Goal: Task Accomplishment & Management: Manage account settings

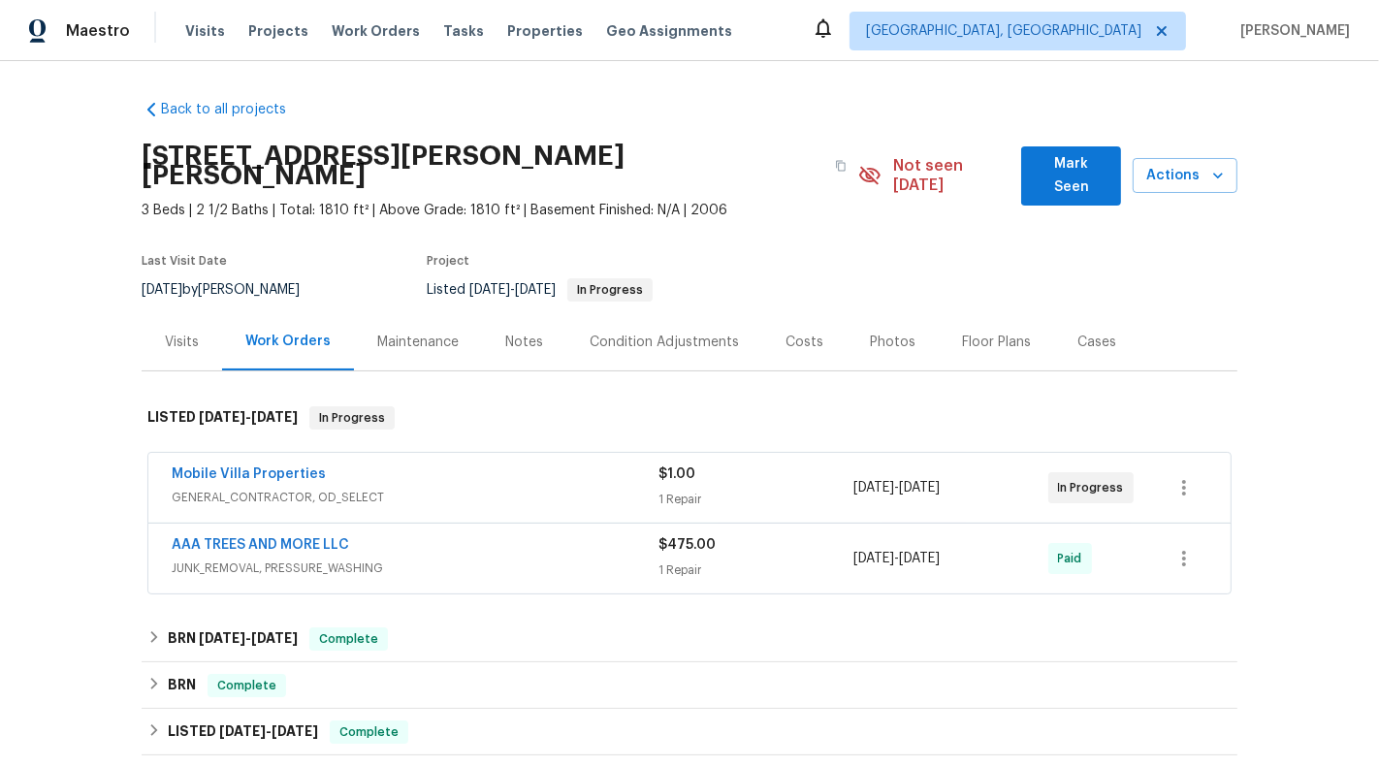
click at [570, 465] on div "Mobile Villa Properties" at bounding box center [415, 476] width 487 height 23
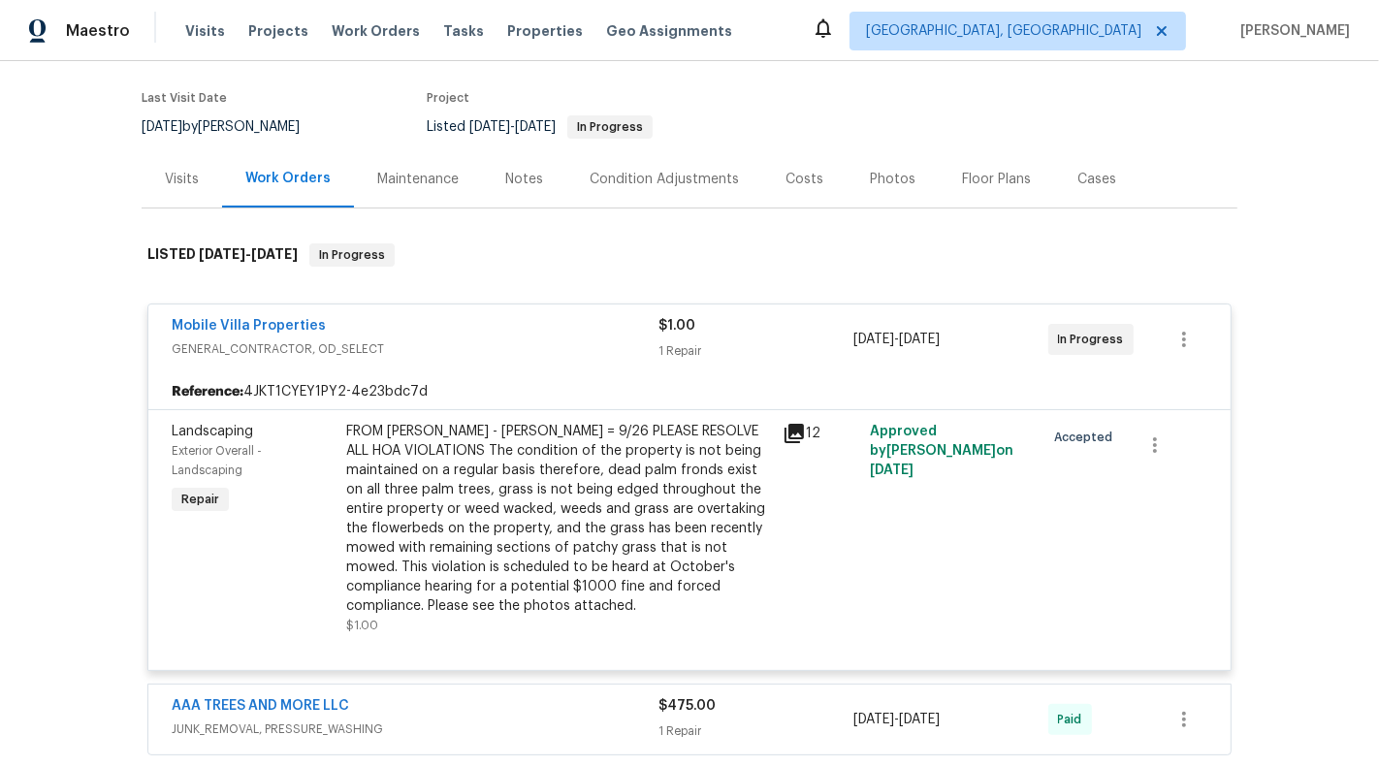
scroll to position [185, 0]
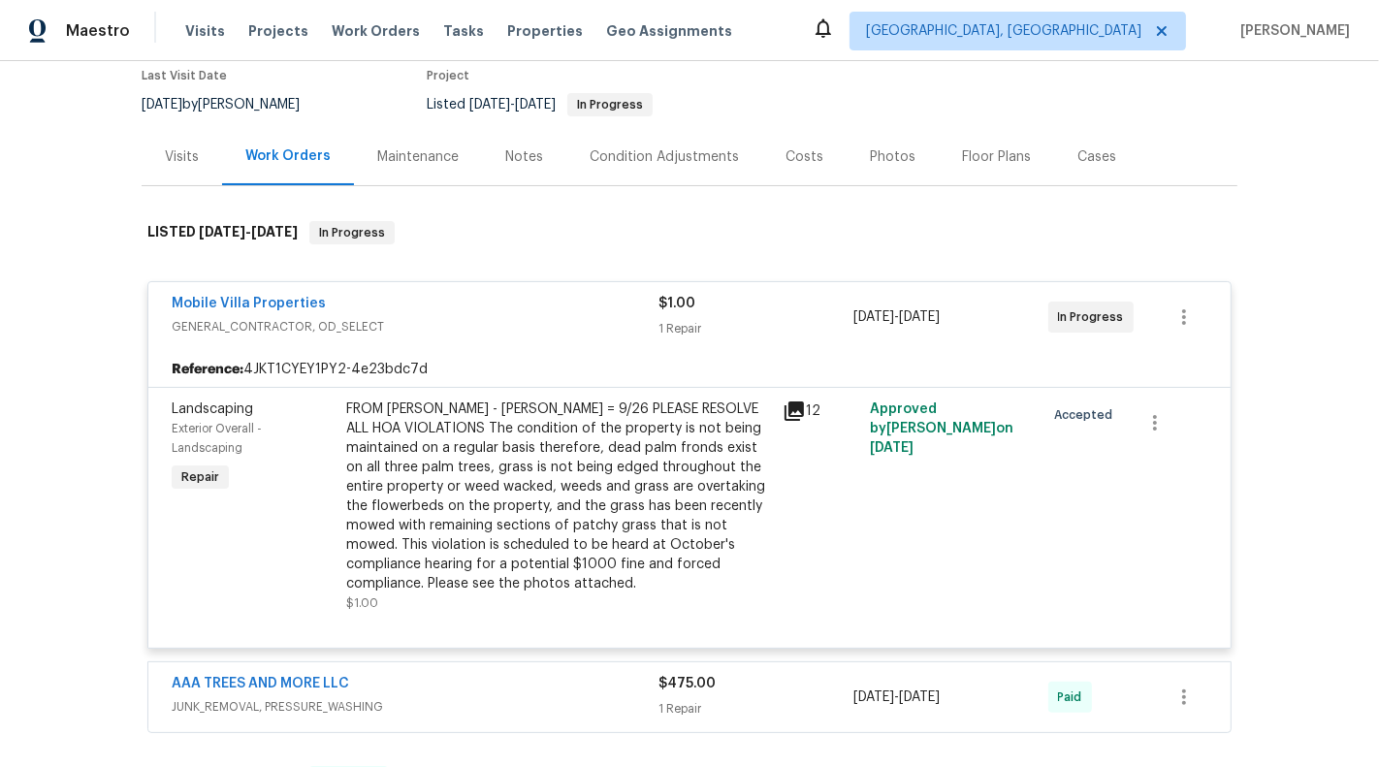
click at [221, 295] on div "Mobile Villa Properties" at bounding box center [415, 305] width 487 height 23
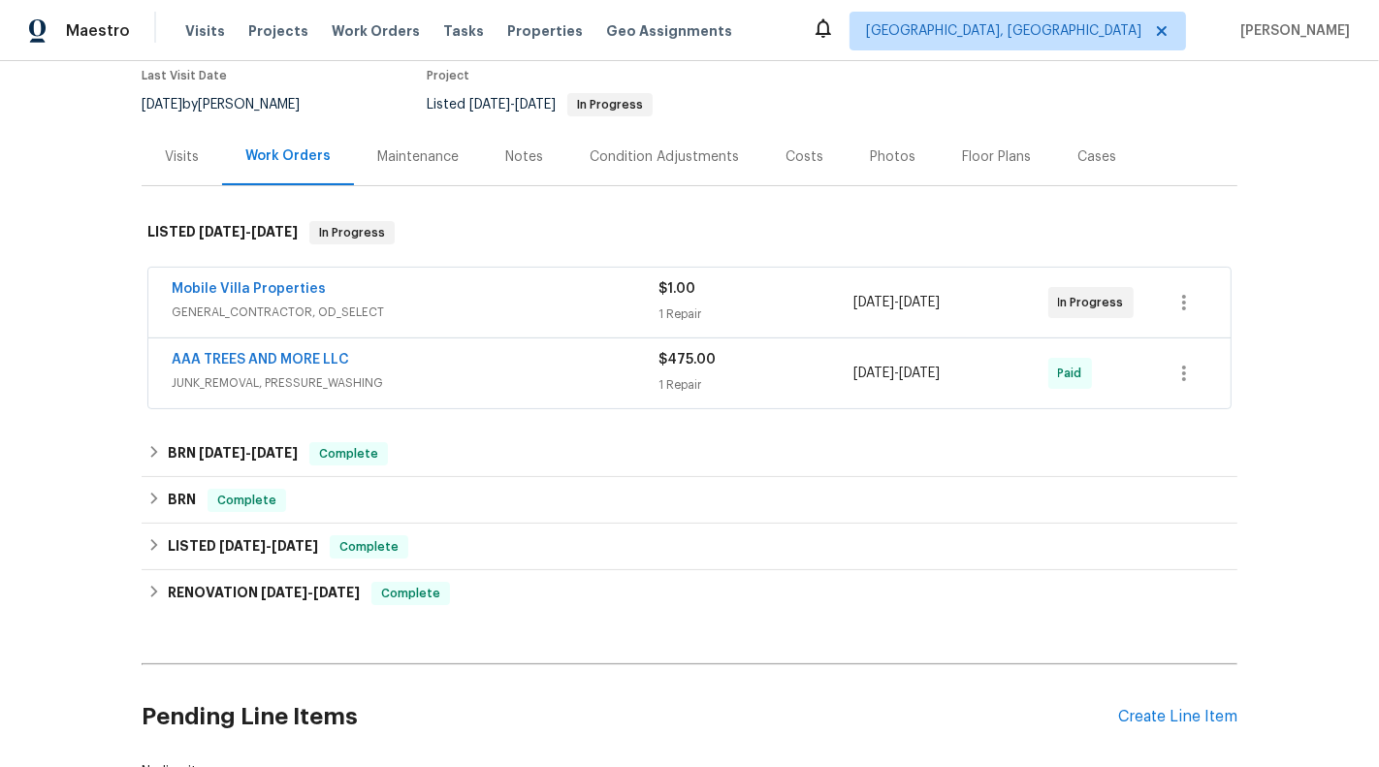
click at [213, 303] on span "GENERAL_CONTRACTOR, OD_SELECT" at bounding box center [415, 312] width 487 height 19
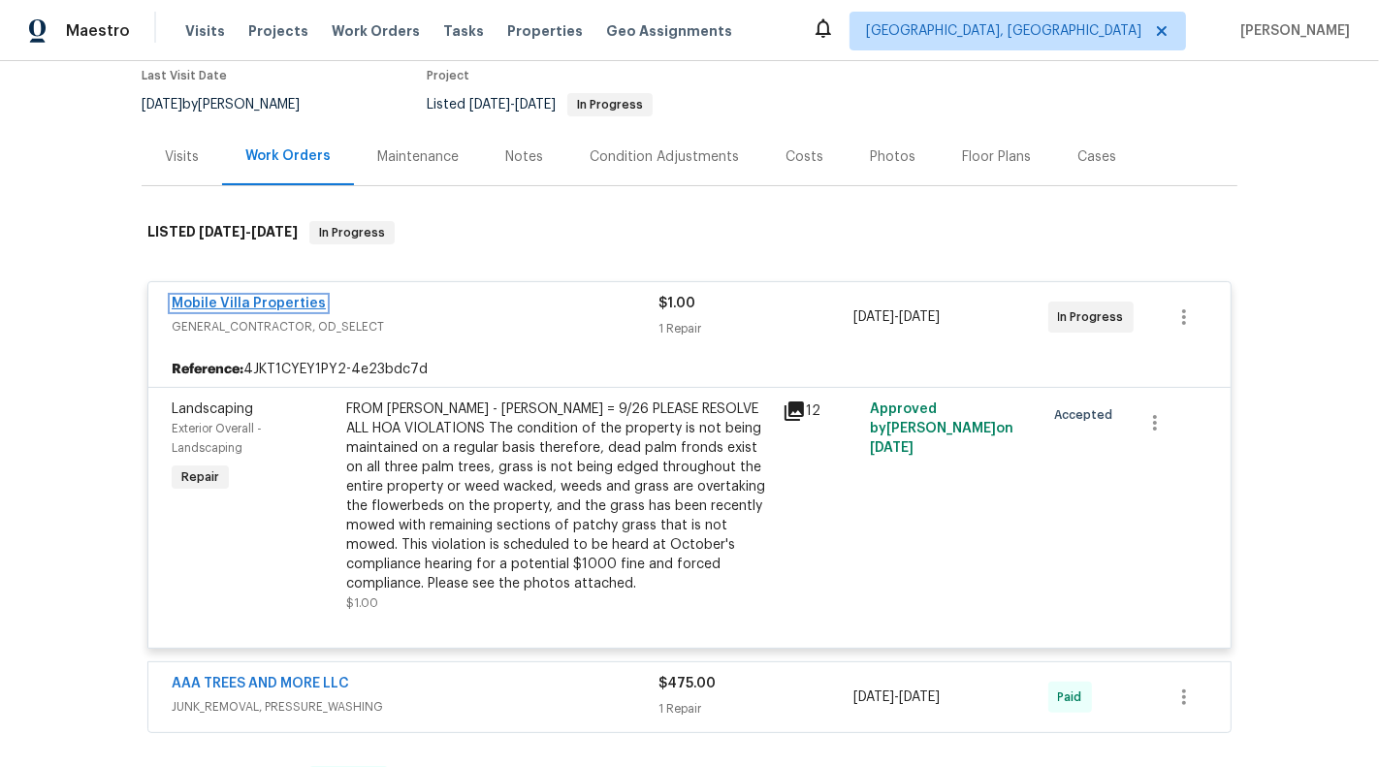
click at [208, 297] on link "Mobile Villa Properties" at bounding box center [249, 304] width 154 height 14
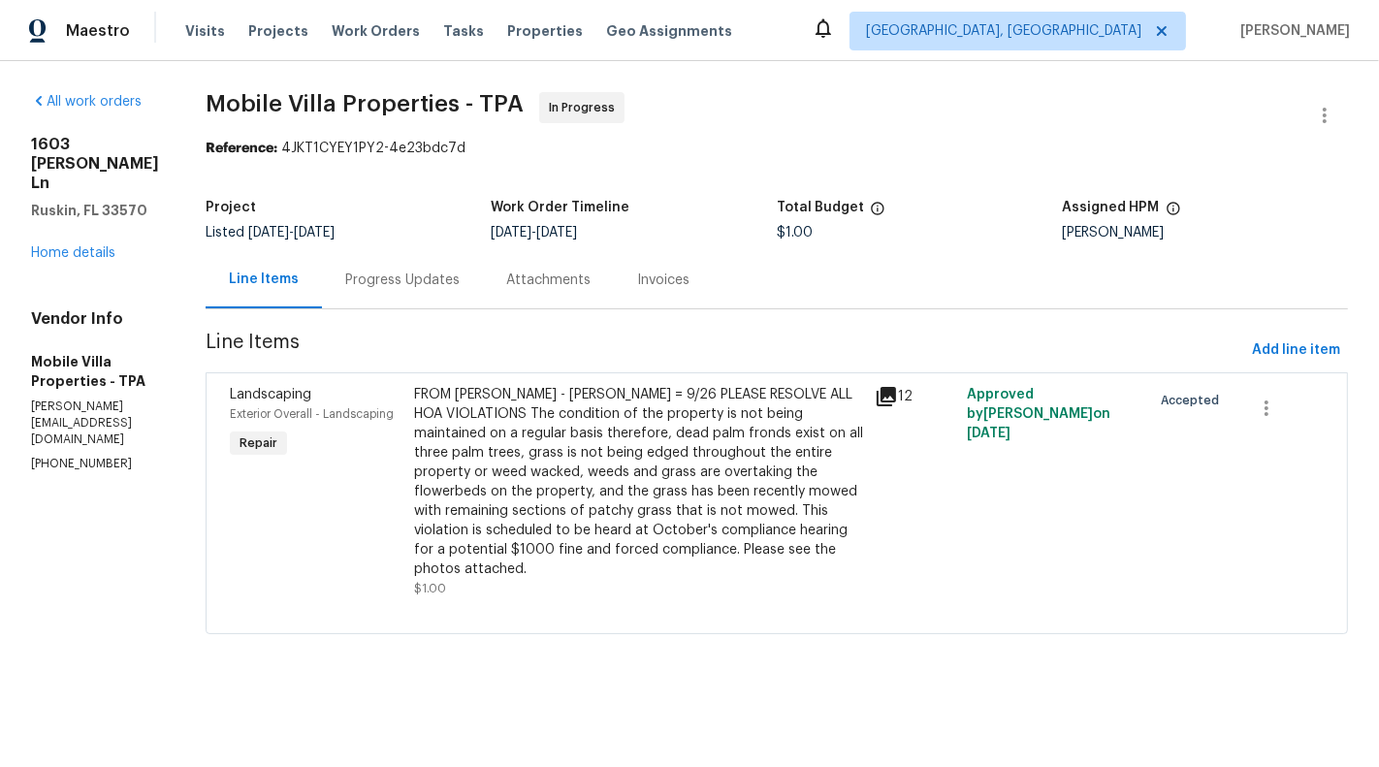
click at [381, 277] on div "Progress Updates" at bounding box center [402, 280] width 114 height 19
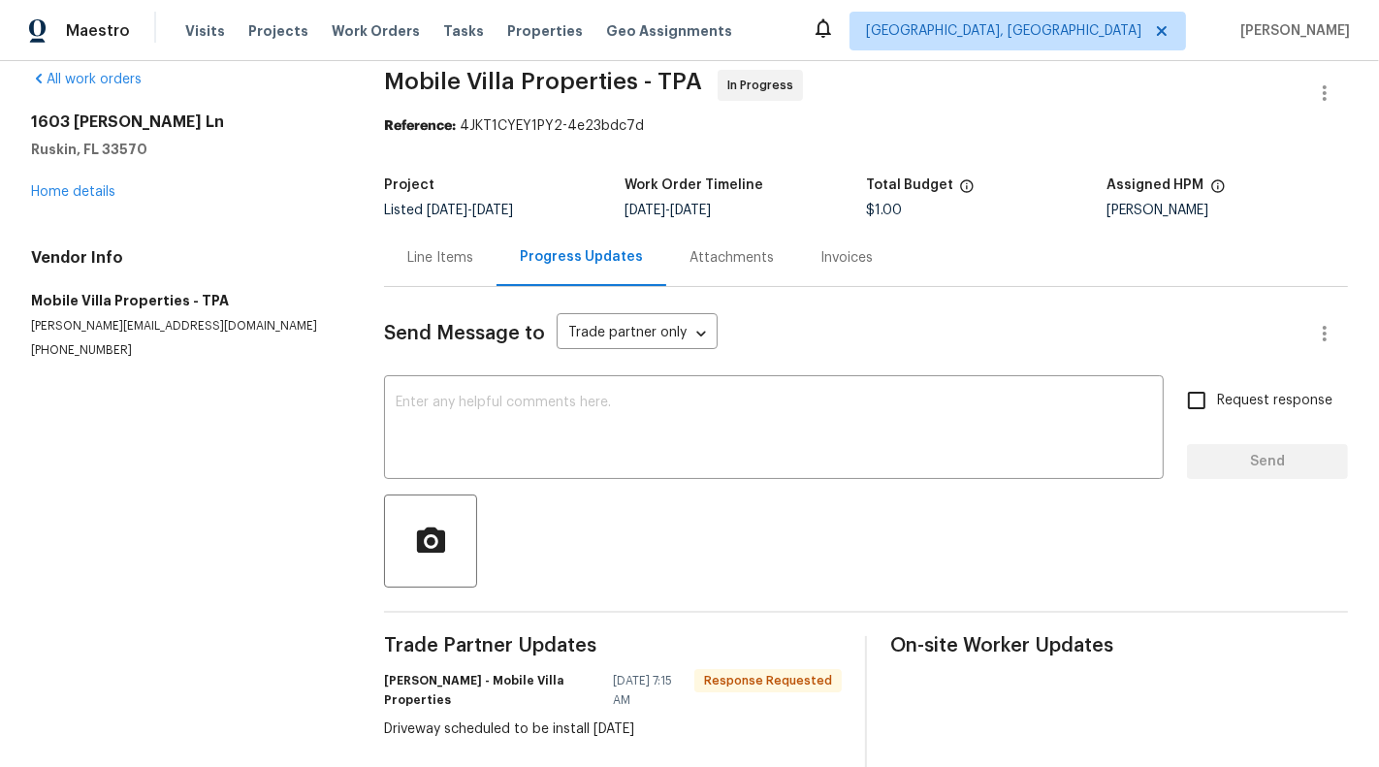
scroll to position [31, 0]
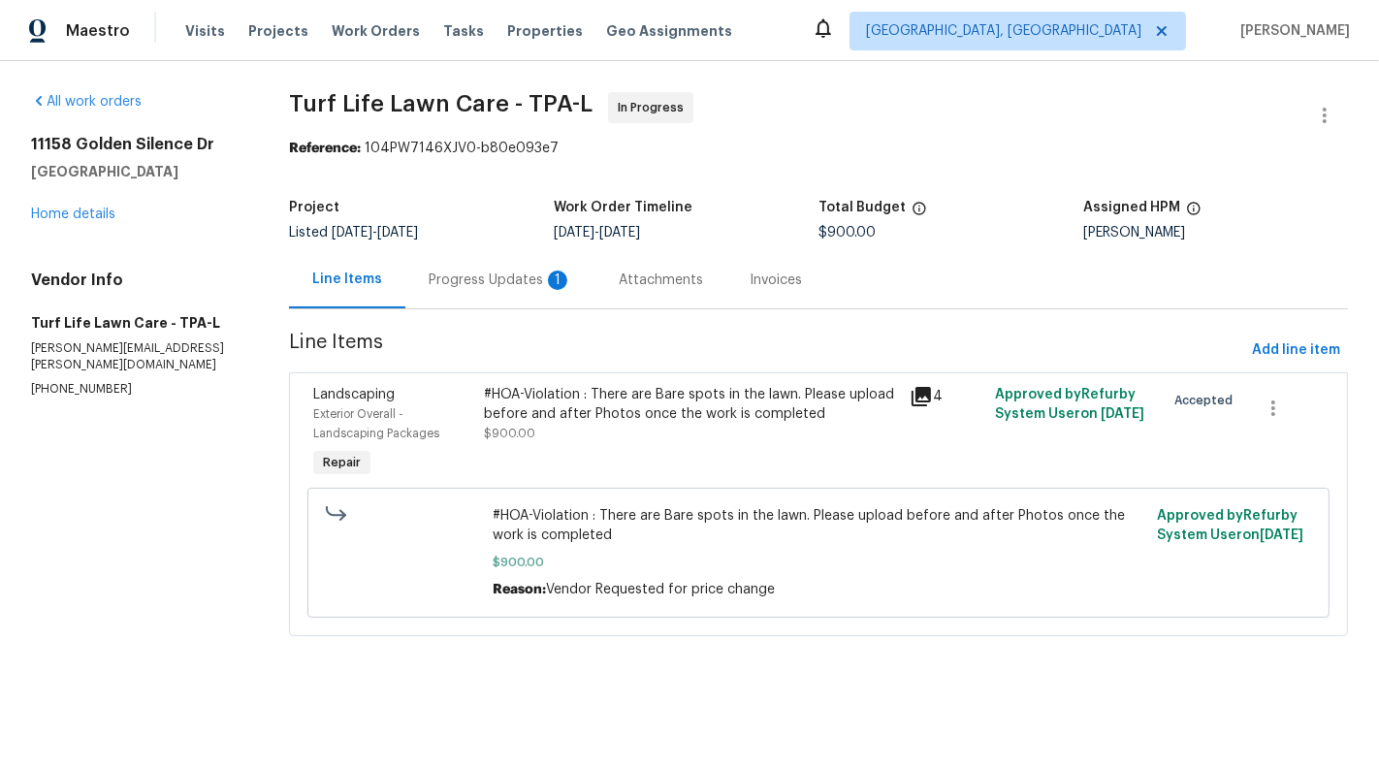
click at [470, 311] on section "Turf Life Lawn Care - TPA-L In Progress Reference: 104PW7146XJV0-b80e093e7 Proj…" at bounding box center [818, 375] width 1059 height 567
click at [474, 302] on div "Progress Updates 1" at bounding box center [500, 279] width 190 height 57
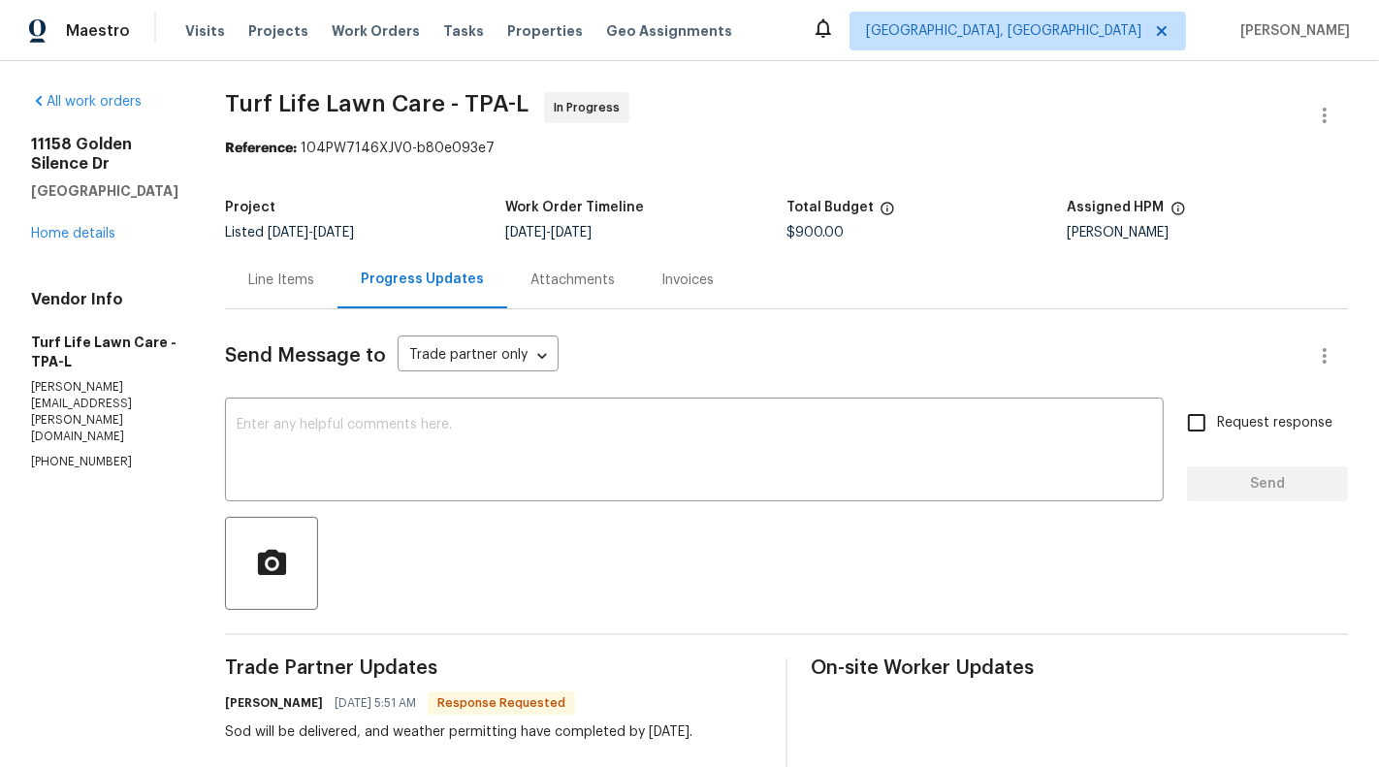
click at [474, 302] on div "Progress Updates" at bounding box center [423, 279] width 170 height 57
click at [497, 536] on div at bounding box center [786, 563] width 1123 height 93
click at [490, 489] on div "x ​" at bounding box center [694, 452] width 939 height 99
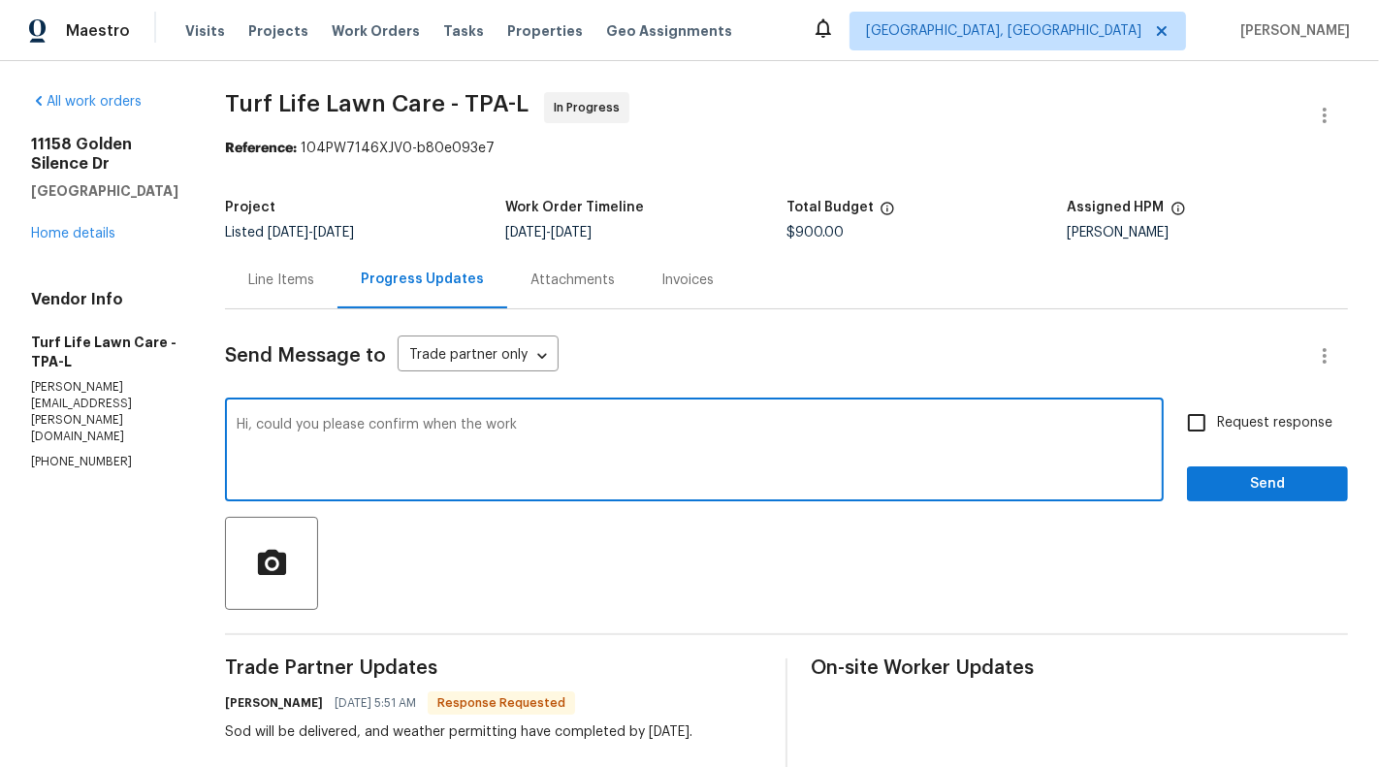
drag, startPoint x: 404, startPoint y: 421, endPoint x: 667, endPoint y: 420, distance: 262.8
click at [667, 420] on textarea "Hi, could you please confirm when the work" at bounding box center [695, 452] width 916 height 68
type textarea "Hi, could you please confirm if the work will get started [DATE] ?"
click at [1319, 419] on span "Request response" at bounding box center [1274, 423] width 115 height 20
click at [1217, 419] on input "Request response" at bounding box center [1197, 423] width 41 height 41
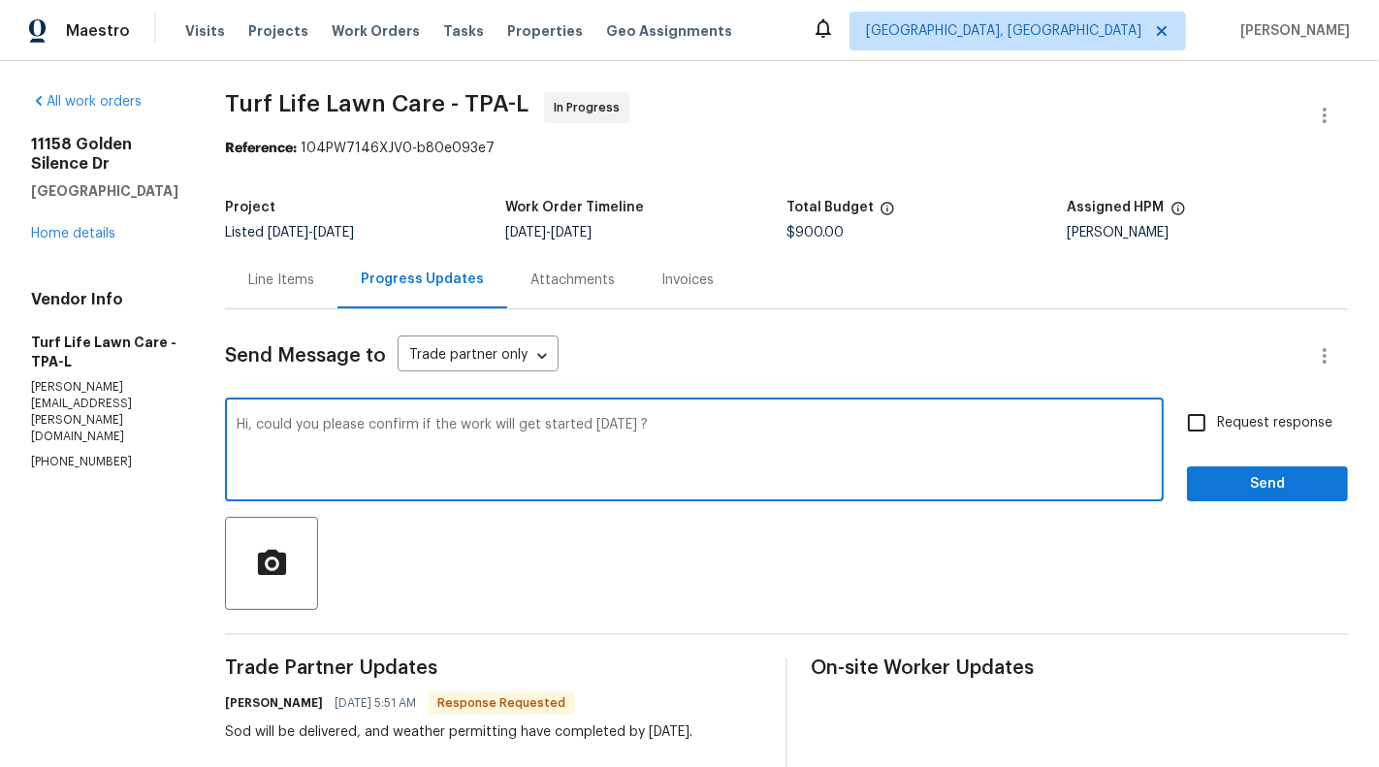
checkbox input "true"
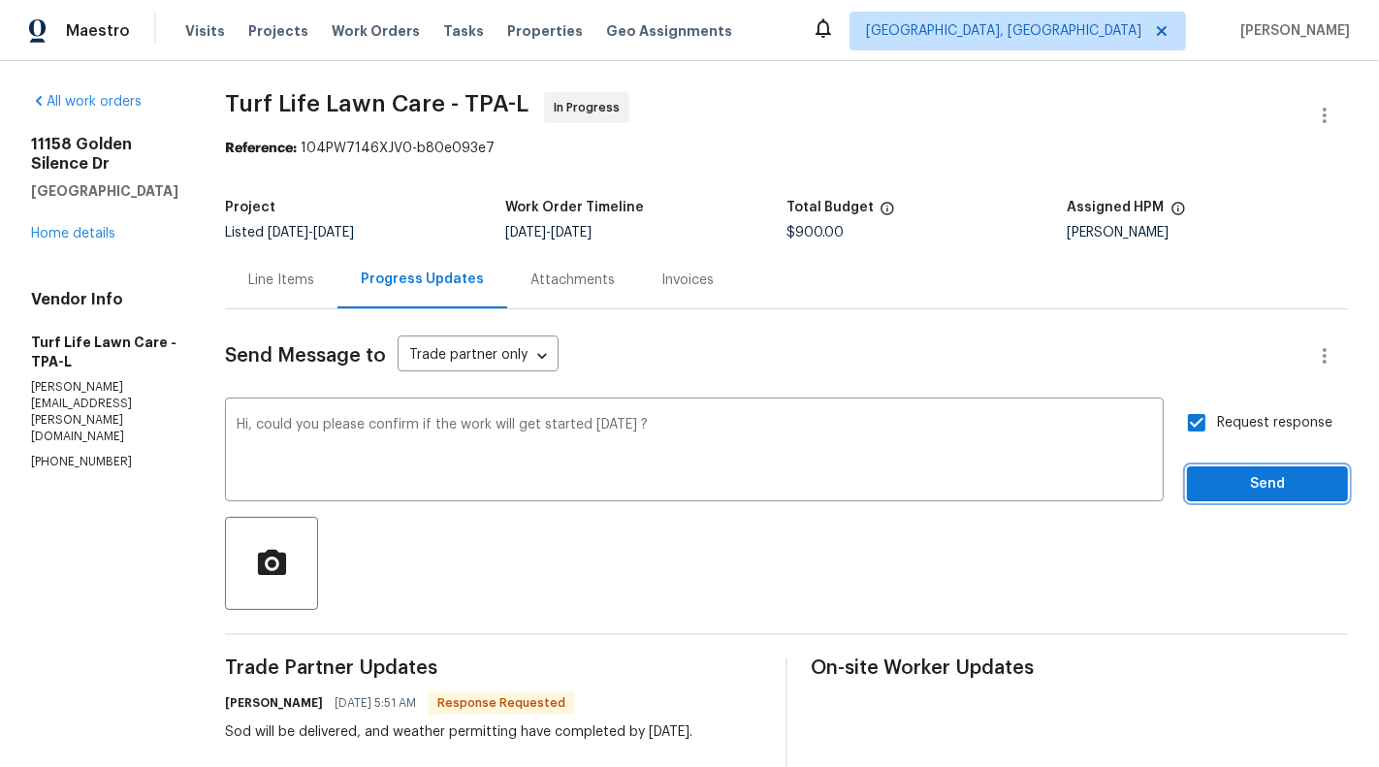
click at [1303, 467] on button "Send" at bounding box center [1267, 485] width 161 height 36
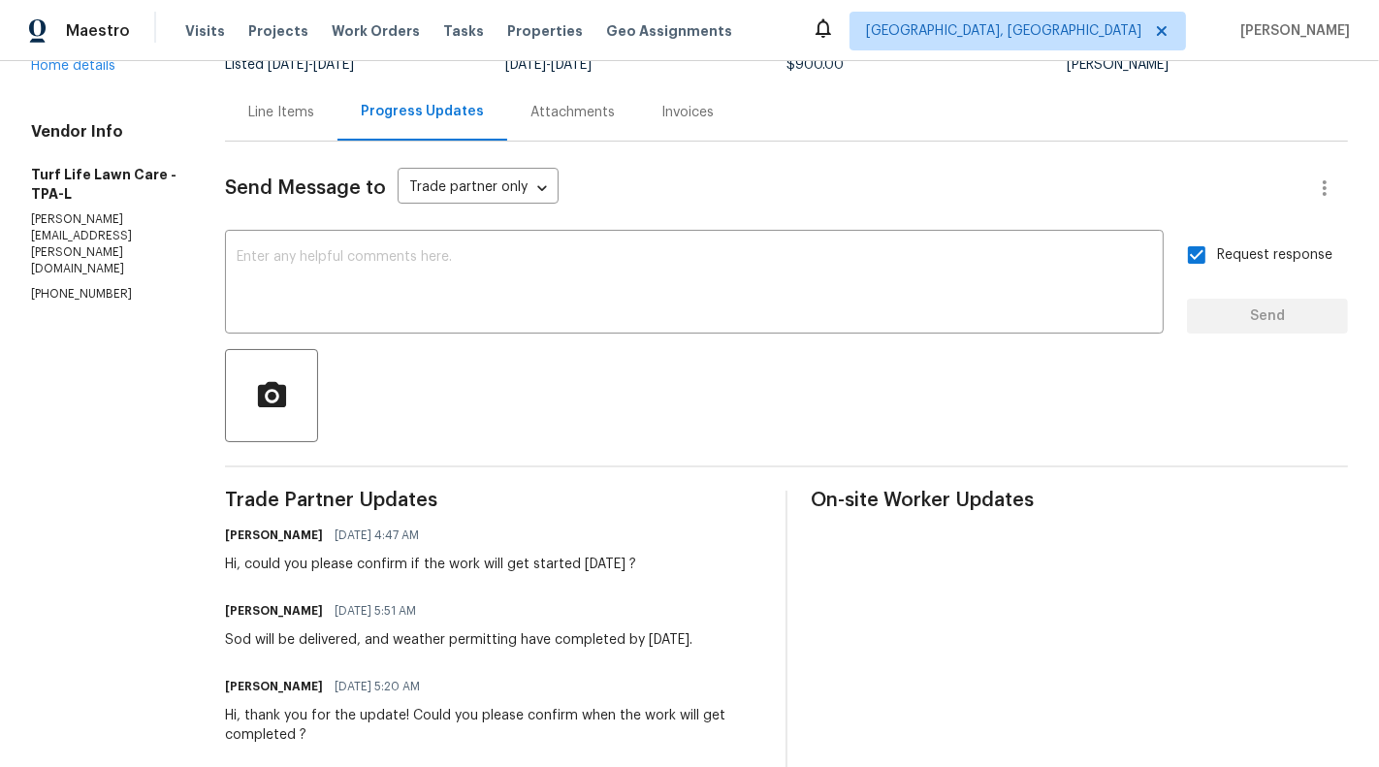
scroll to position [168, 0]
click at [248, 113] on div "Line Items" at bounding box center [281, 112] width 66 height 19
